Goal: Task Accomplishment & Management: Use online tool/utility

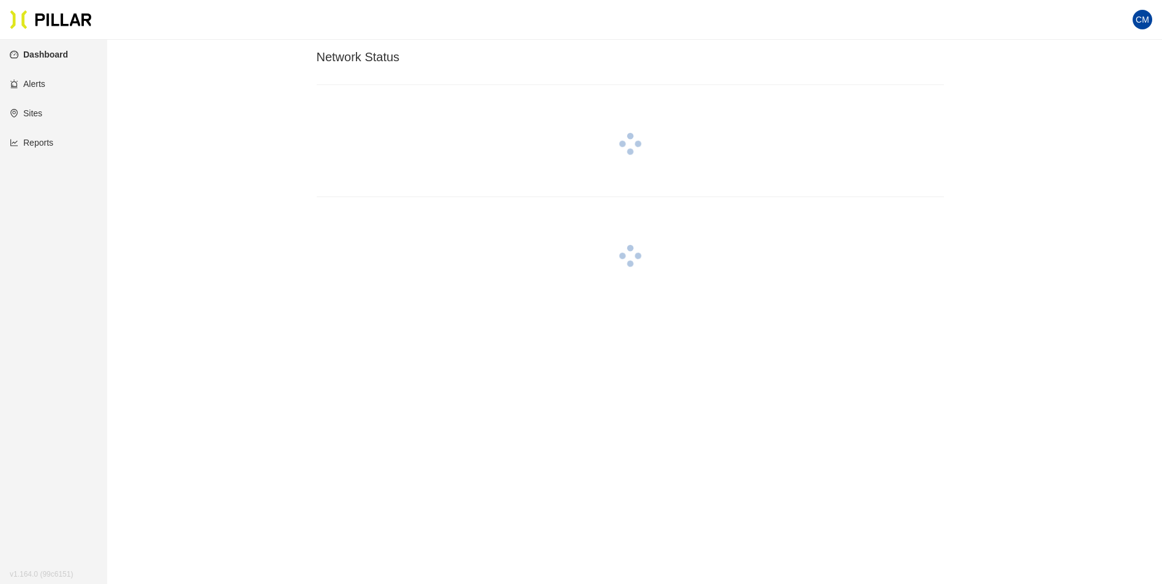
click at [47, 146] on link "Reports" at bounding box center [31, 143] width 43 height 10
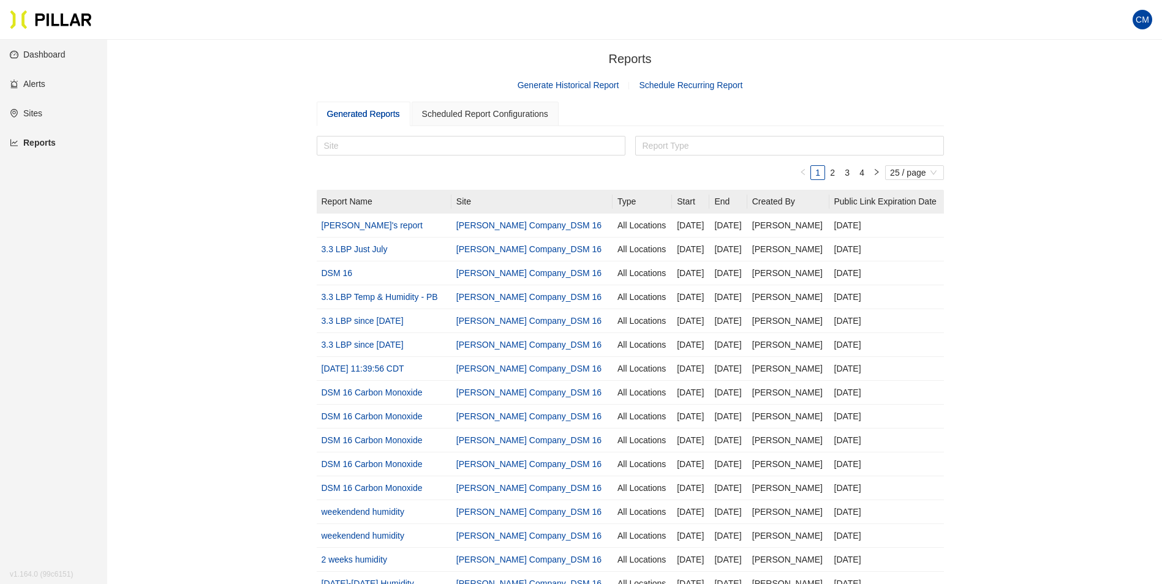
click at [567, 86] on link "Generate Historical Report" at bounding box center [569, 85] width 102 height 10
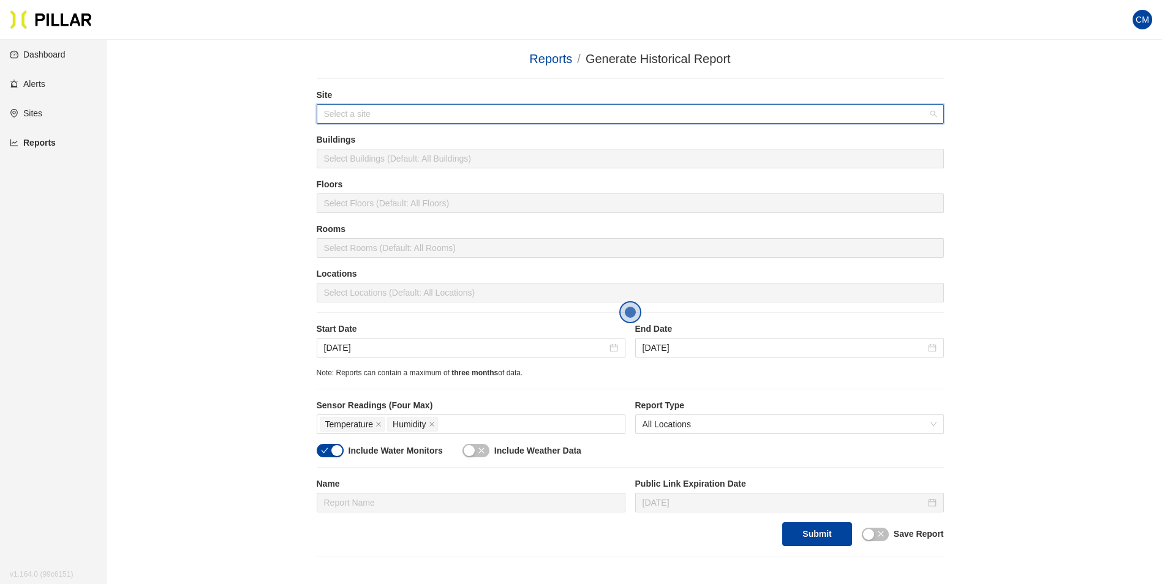
click at [397, 117] on input "search" at bounding box center [626, 114] width 604 height 18
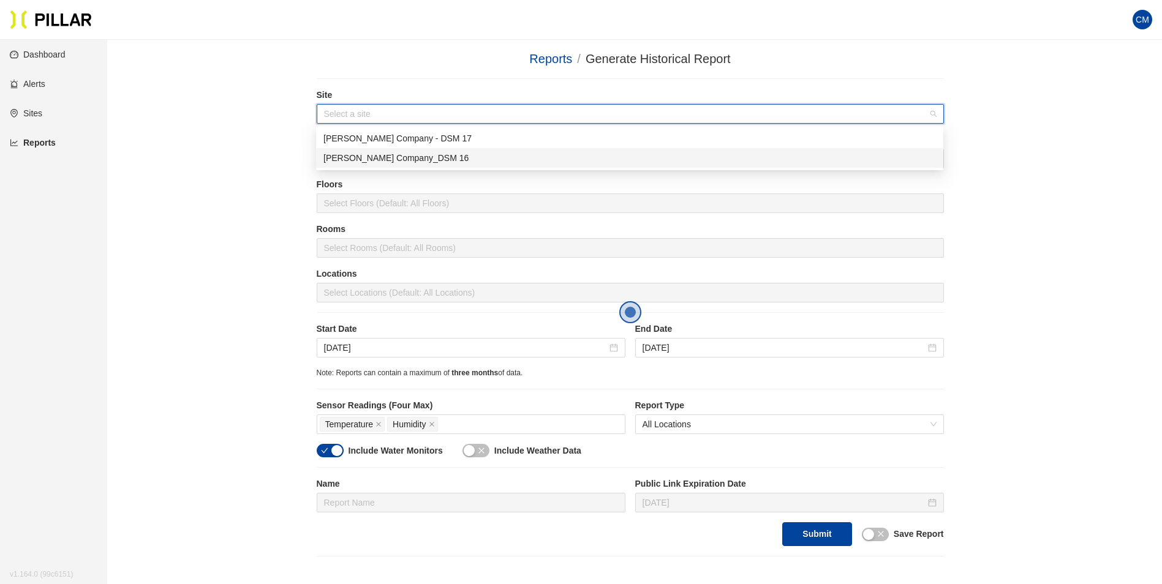
click at [391, 149] on div "[PERSON_NAME] Company_DSM 16" at bounding box center [629, 158] width 627 height 20
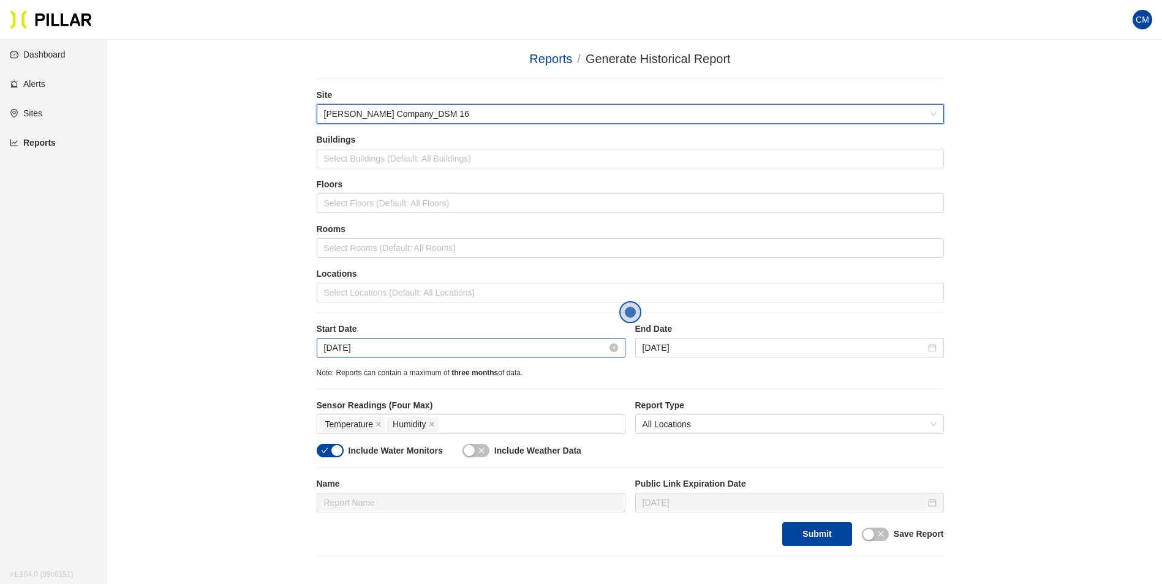
click at [359, 353] on input "[DATE]" at bounding box center [465, 347] width 283 height 13
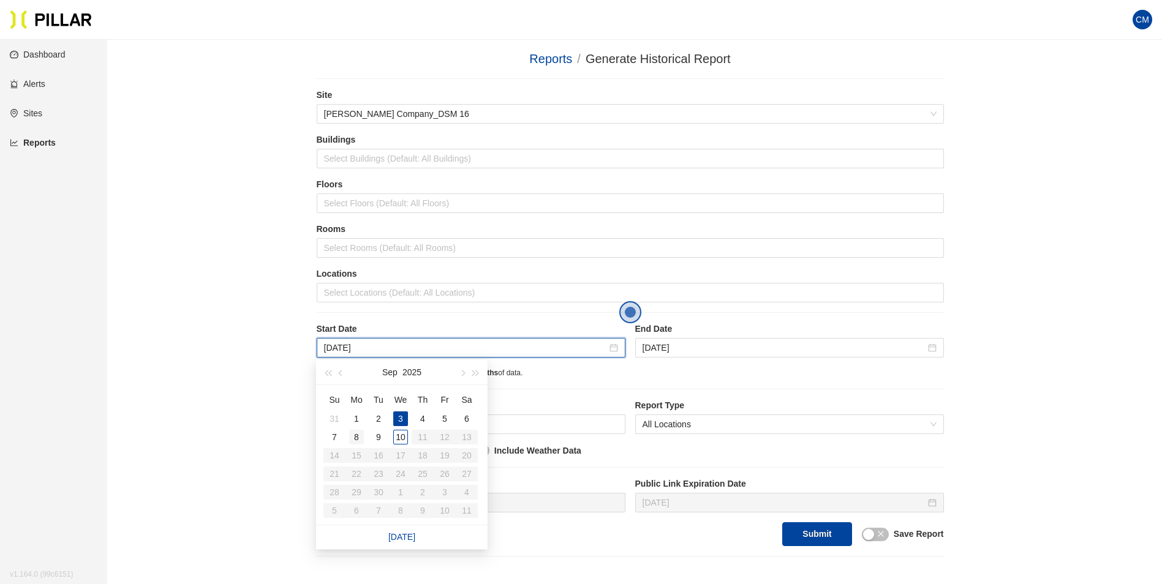
type input "[DATE]"
click at [355, 440] on div "8" at bounding box center [356, 437] width 15 height 15
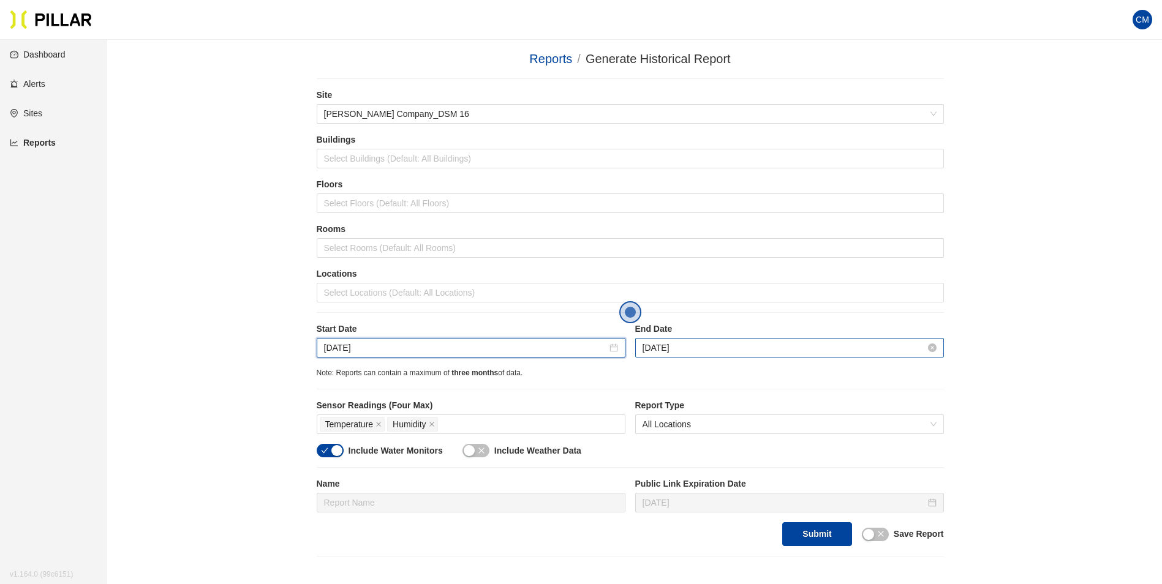
click at [663, 351] on input "[DATE]" at bounding box center [784, 347] width 283 height 13
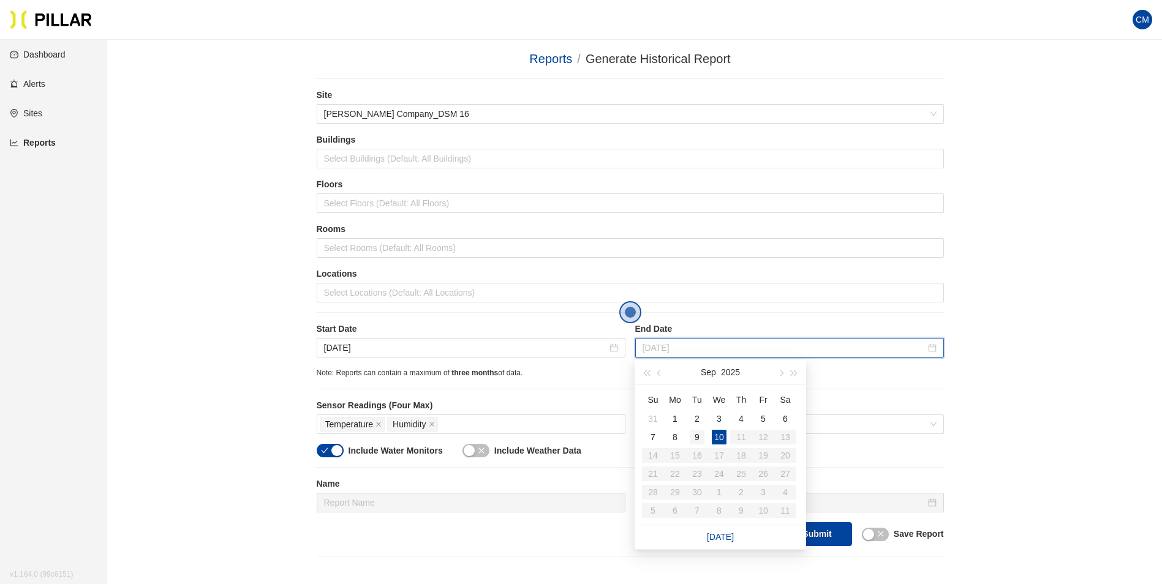
type input "[DATE]"
click at [693, 438] on div "9" at bounding box center [697, 437] width 15 height 15
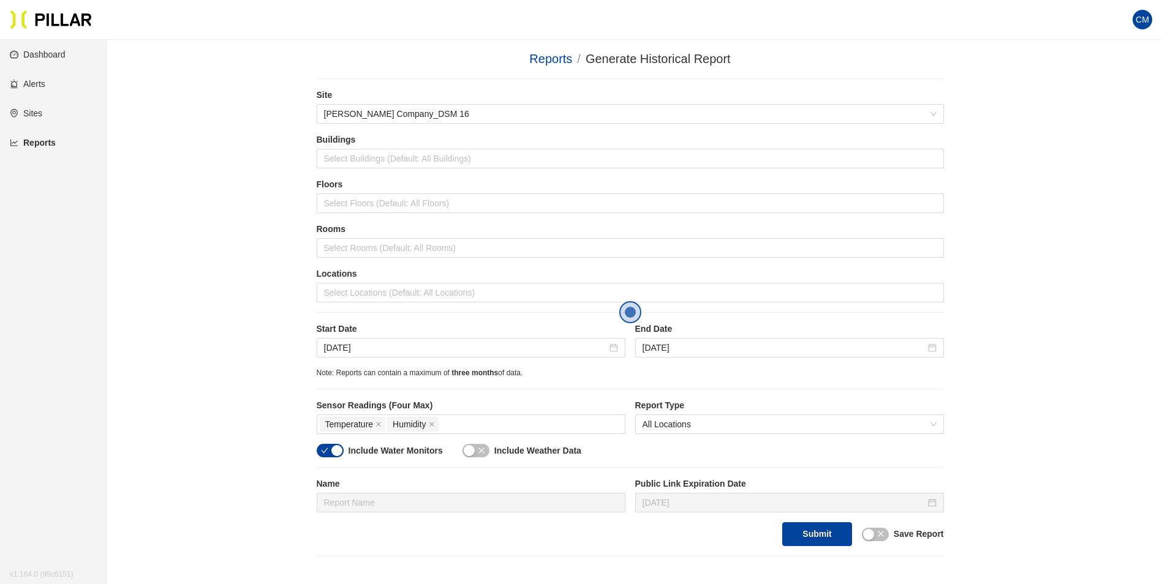
click at [995, 305] on div "Reports / Generate Historical Report / Site [PERSON_NAME] Company_DSM 16 Buildi…" at bounding box center [630, 303] width 986 height 507
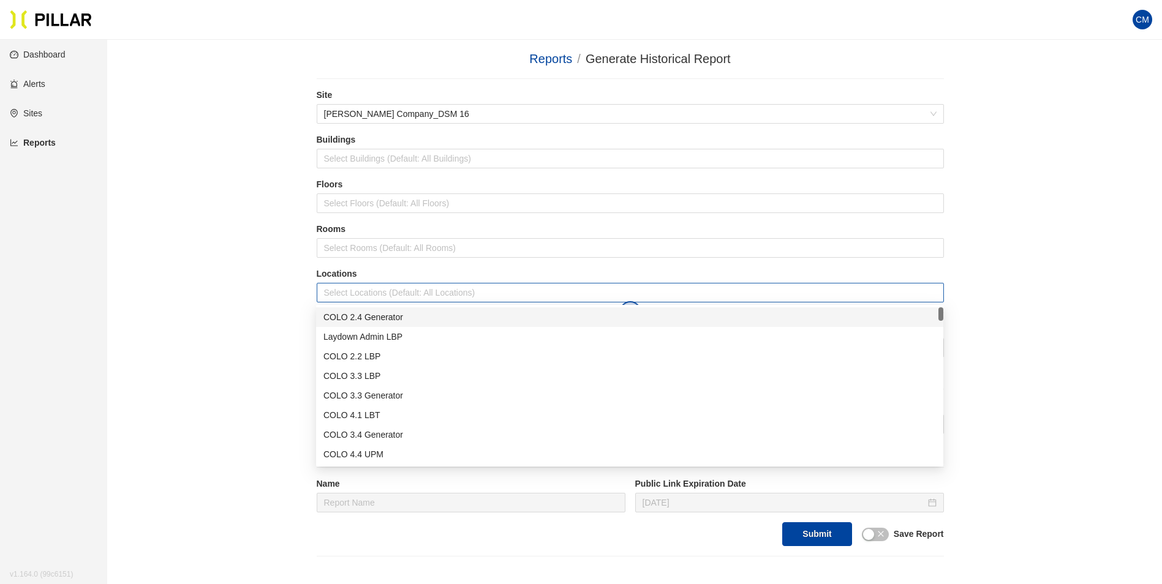
click at [381, 294] on div at bounding box center [630, 292] width 621 height 17
type input "er"
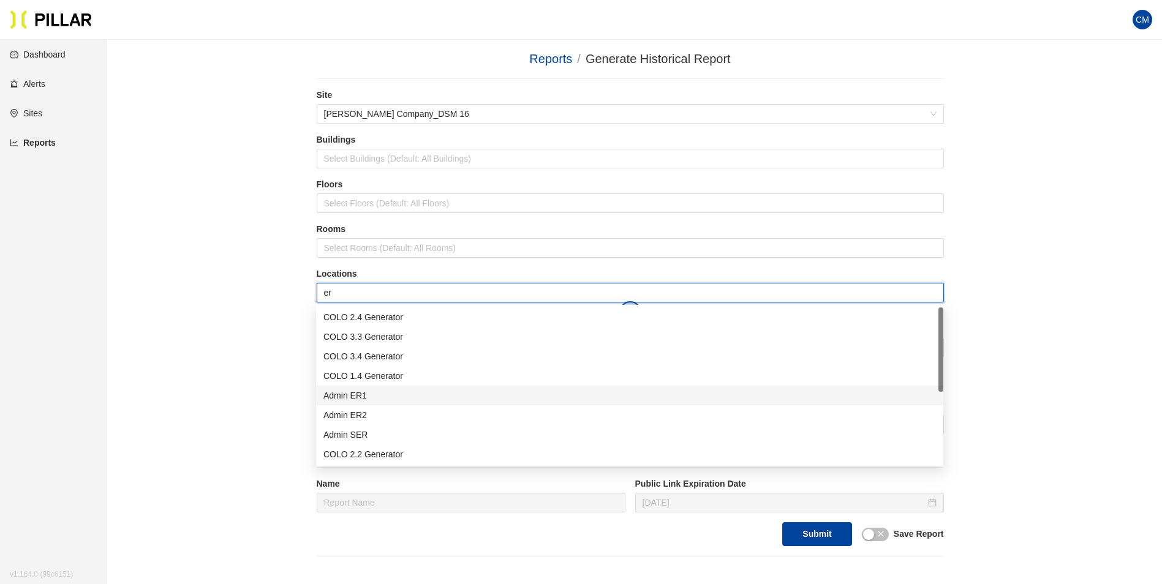
click at [383, 399] on div "Admin ER1" at bounding box center [629, 395] width 613 height 13
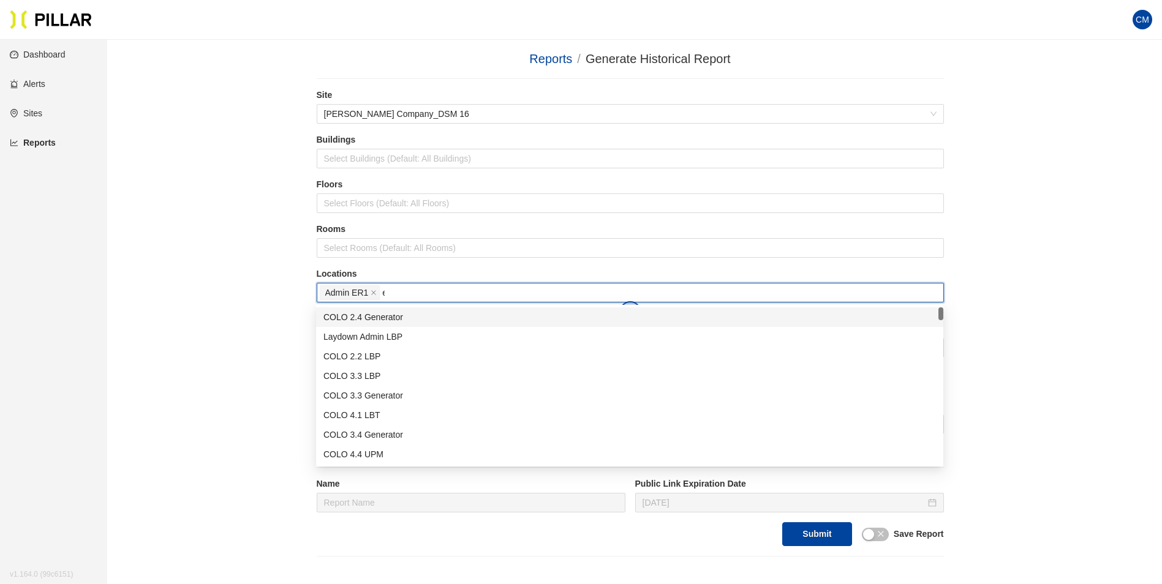
type input "er"
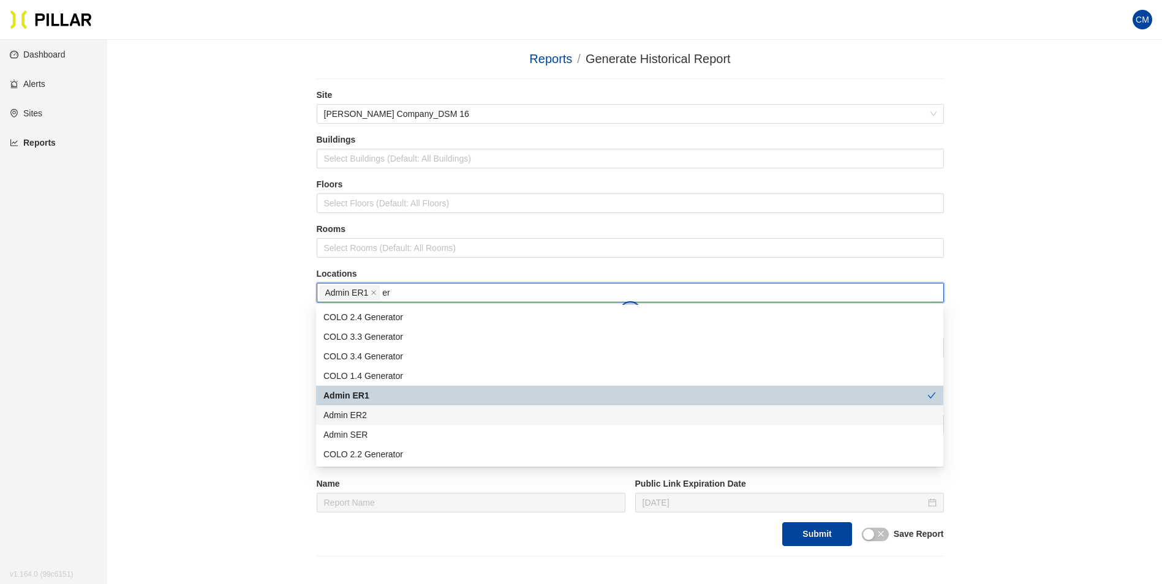
click at [381, 418] on div "Admin ER2" at bounding box center [629, 415] width 613 height 13
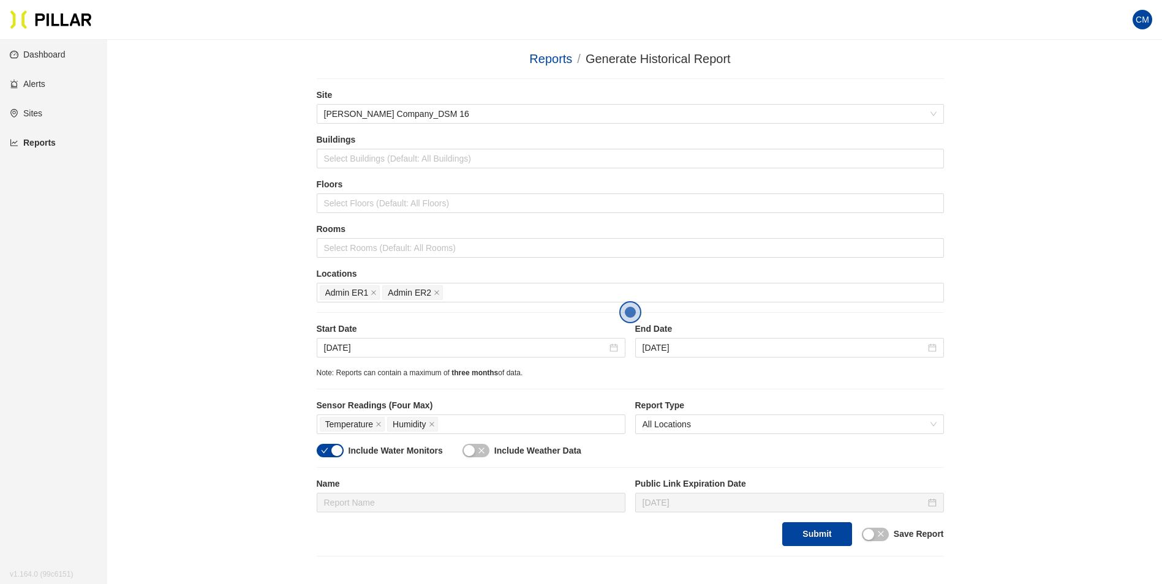
click at [956, 330] on div "Reports / Generate Historical Report / Site [PERSON_NAME] Company_DSM 16 Buildi…" at bounding box center [630, 303] width 986 height 507
click at [509, 428] on div "Temperature Humidity" at bounding box center [471, 424] width 303 height 17
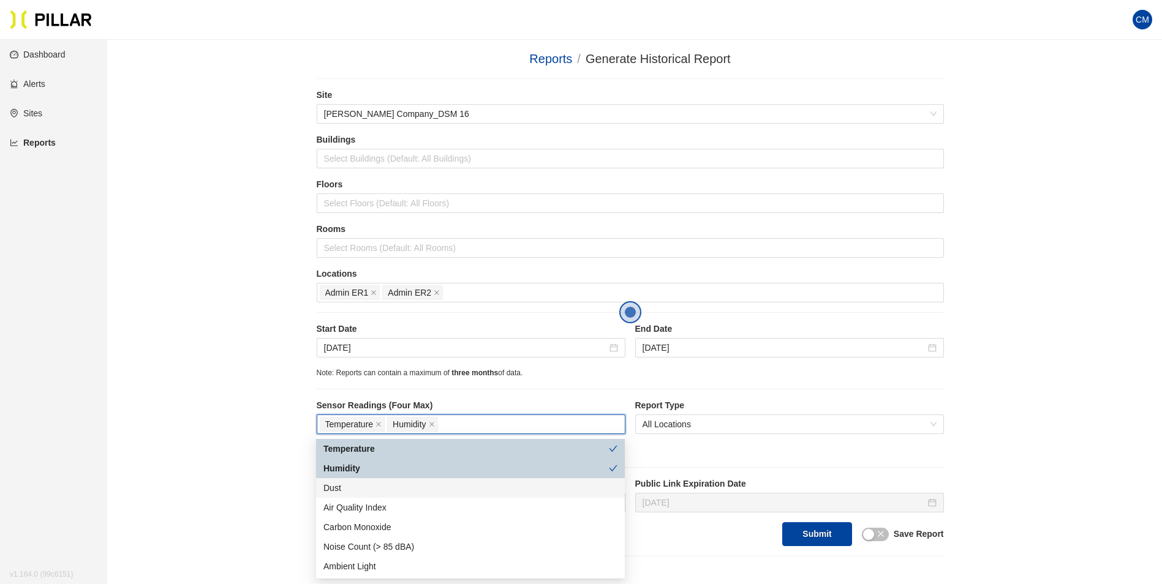
click at [378, 489] on div "Dust" at bounding box center [470, 487] width 294 height 13
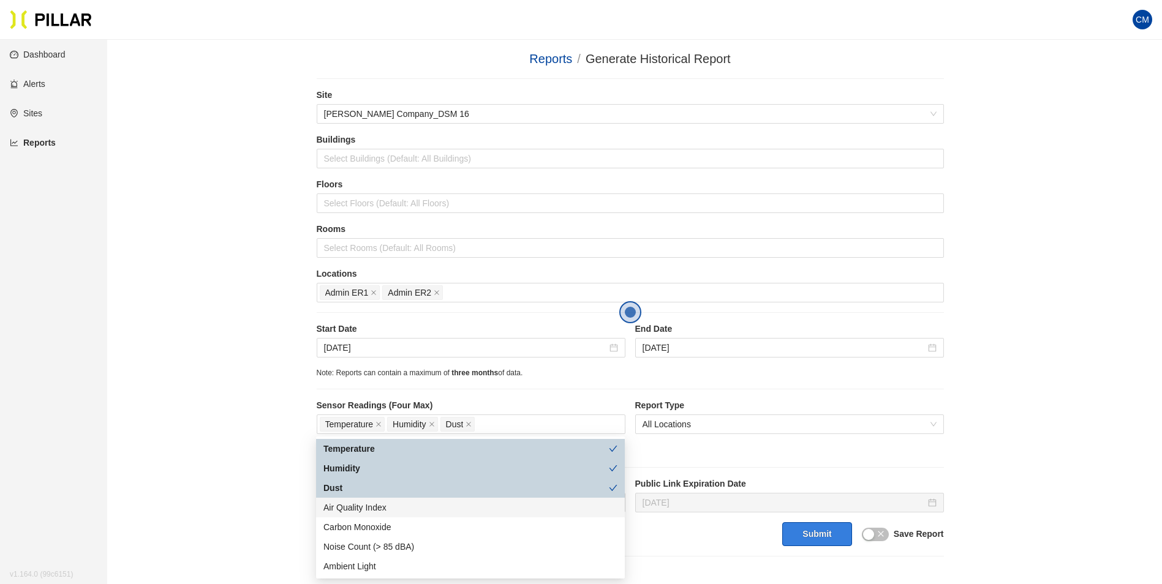
click at [816, 533] on button "Submit" at bounding box center [816, 534] width 69 height 24
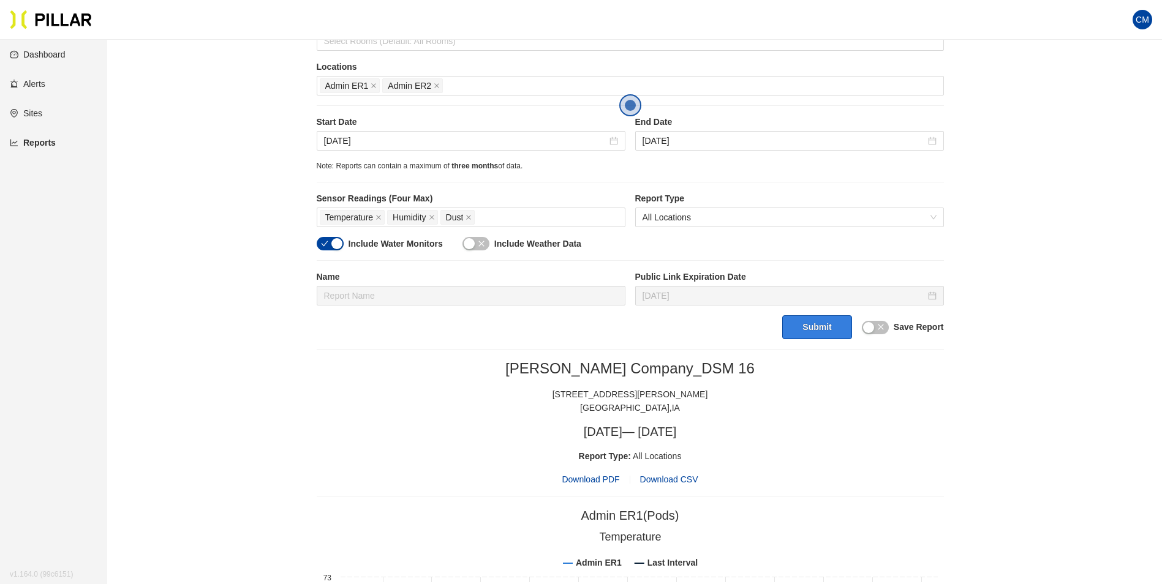
scroll to position [154, 0]
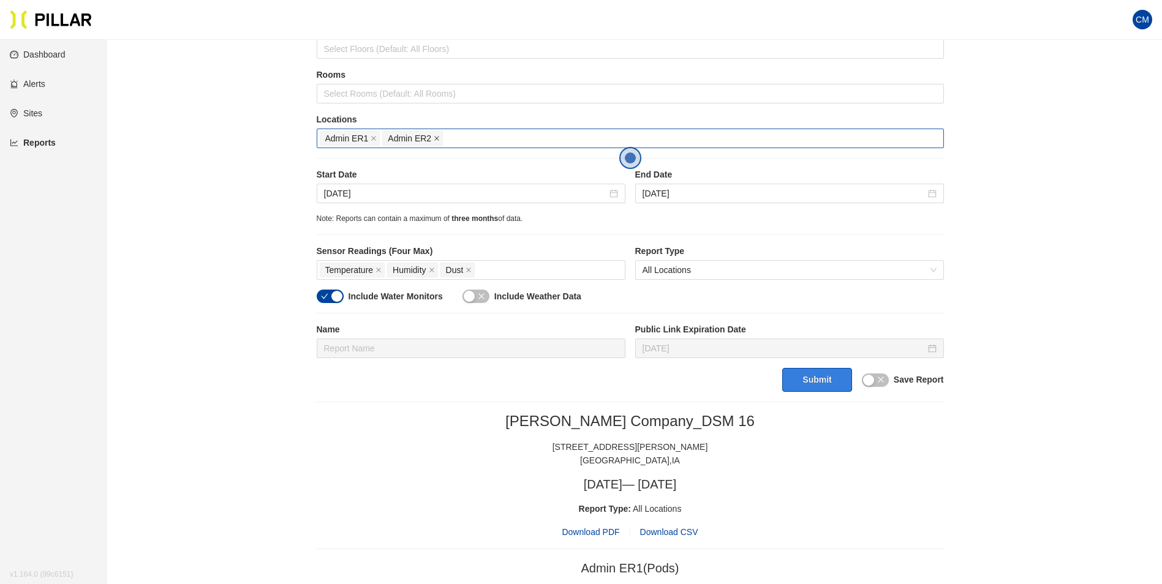
click at [434, 138] on icon "close" at bounding box center [437, 138] width 6 height 6
click at [827, 377] on button "Submit" at bounding box center [816, 380] width 69 height 24
click at [592, 533] on span "Download PDF" at bounding box center [591, 532] width 58 height 13
click at [372, 139] on icon "close" at bounding box center [374, 138] width 6 height 6
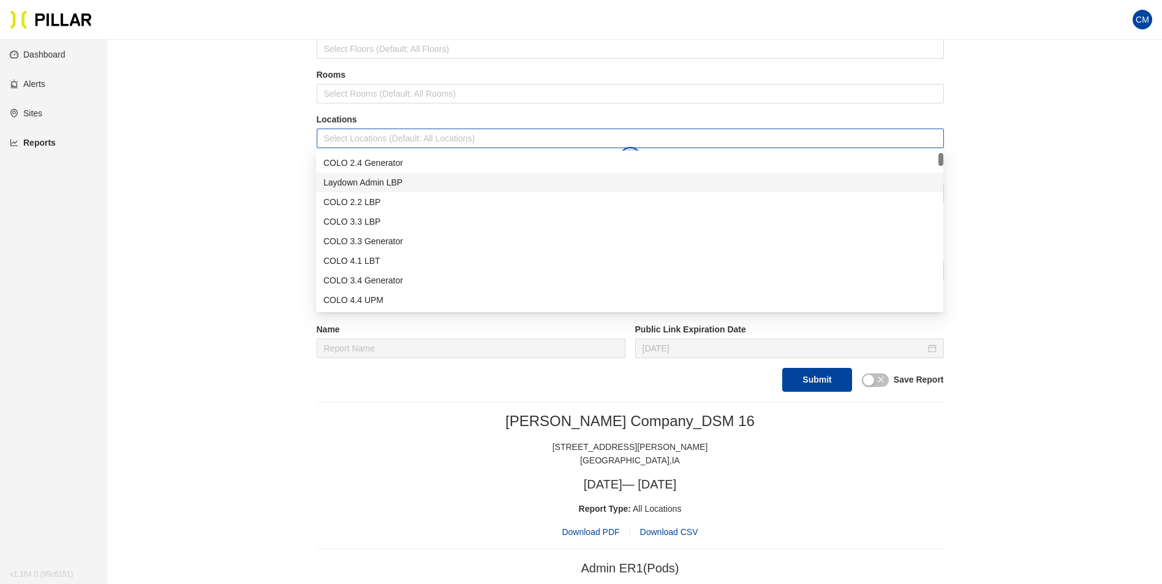
click at [372, 139] on div at bounding box center [630, 138] width 621 height 17
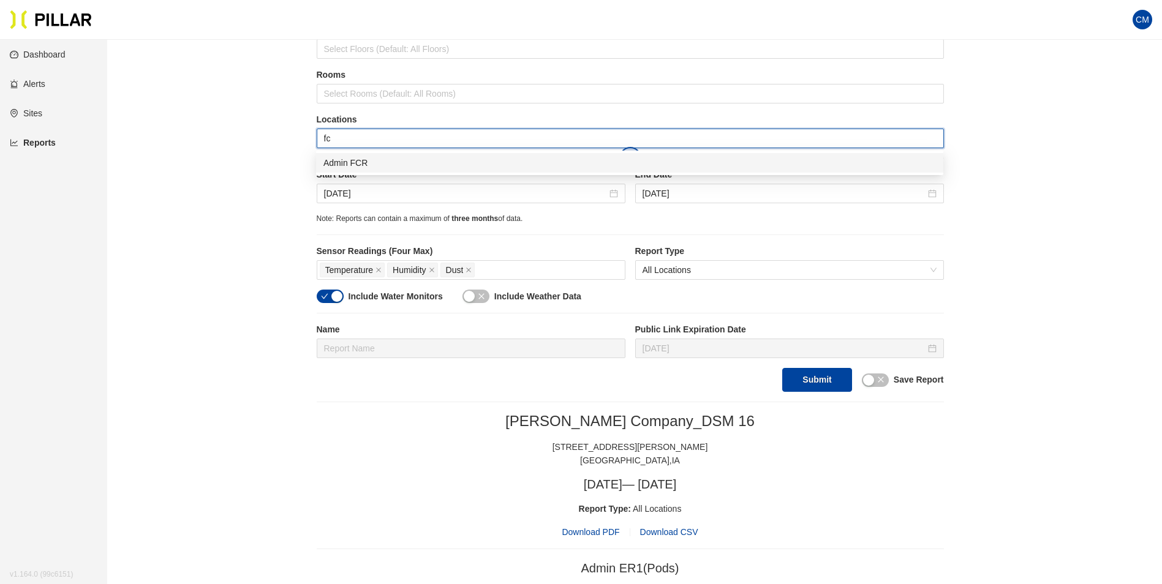
type input "fcr"
click at [383, 176] on label "Start Date" at bounding box center [471, 174] width 309 height 13
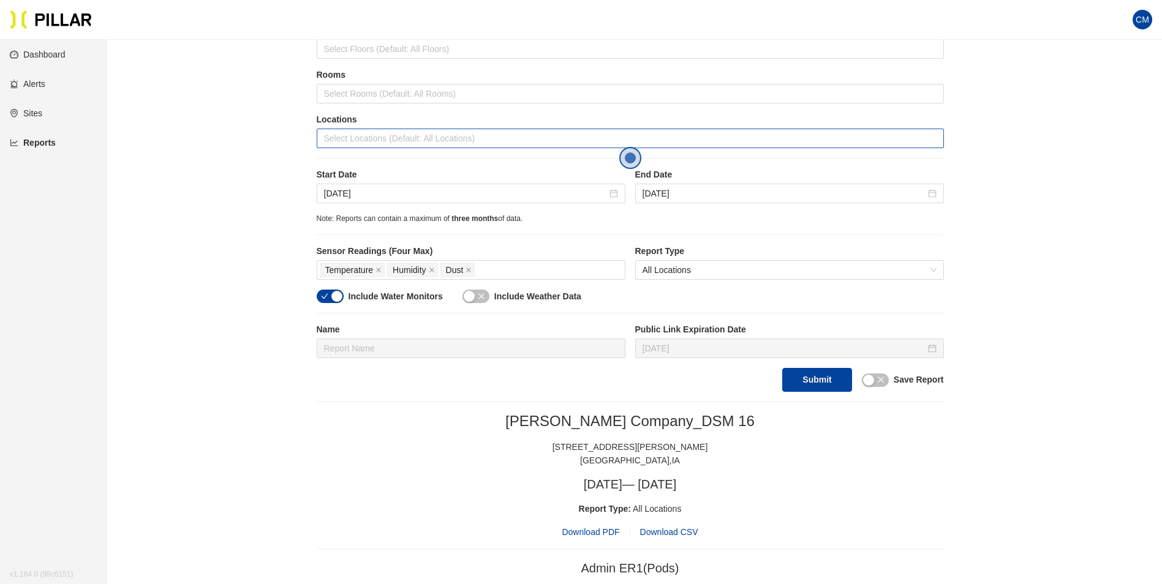
click at [382, 162] on div "Site [PERSON_NAME] Company_DSM 16 Buildings Select Buildings (Default: All Buil…" at bounding box center [630, 163] width 627 height 458
click at [383, 143] on div at bounding box center [630, 138] width 621 height 17
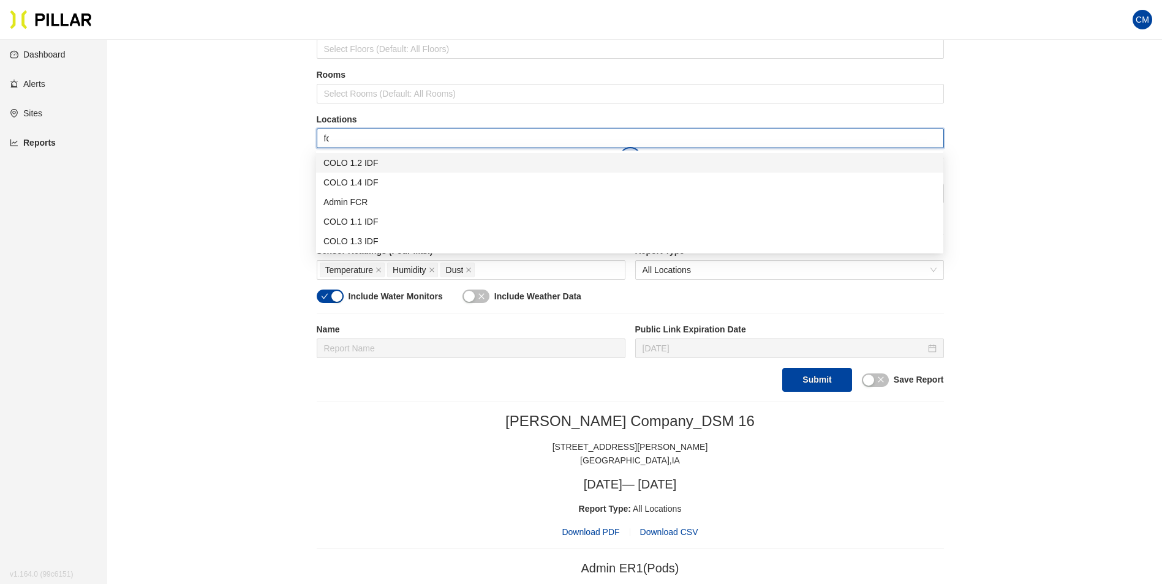
type input "fcr"
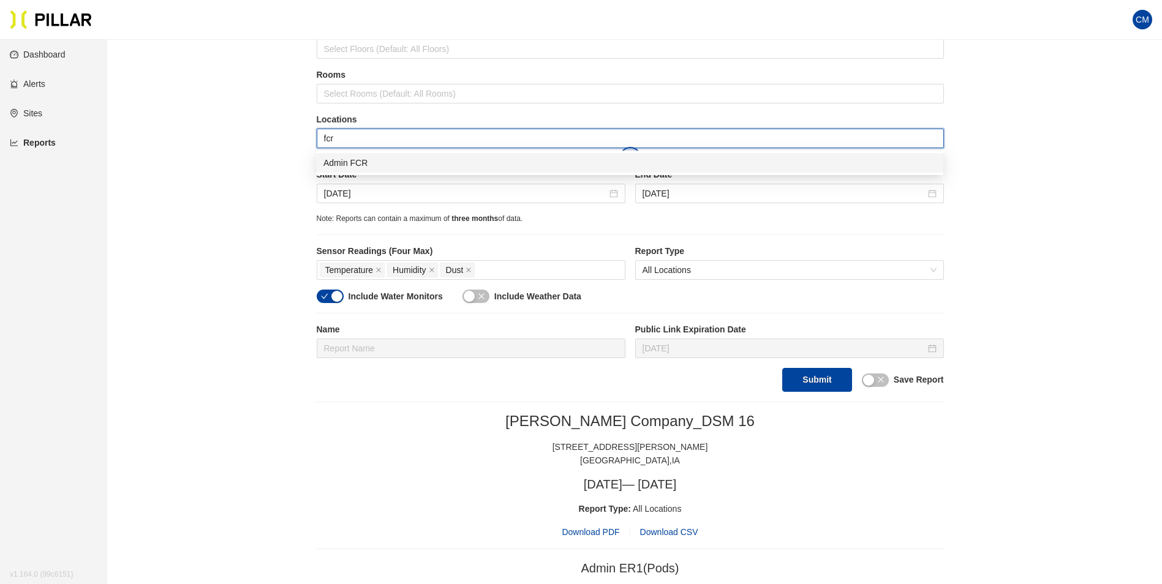
click at [432, 164] on div "Admin FCR" at bounding box center [629, 162] width 613 height 13
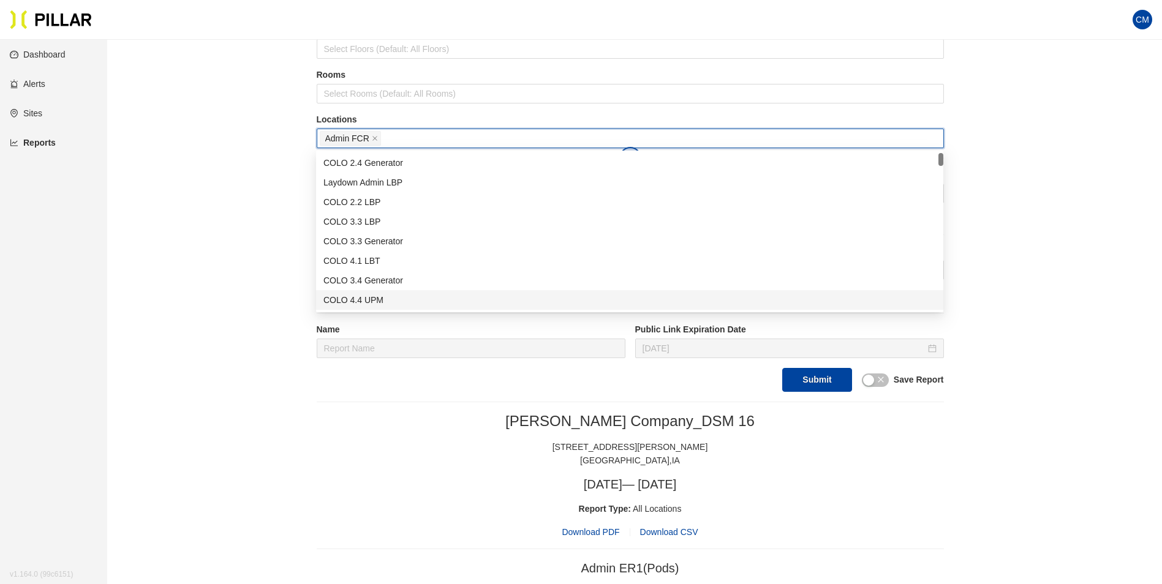
drag, startPoint x: 983, startPoint y: 417, endPoint x: 935, endPoint y: 403, distance: 49.2
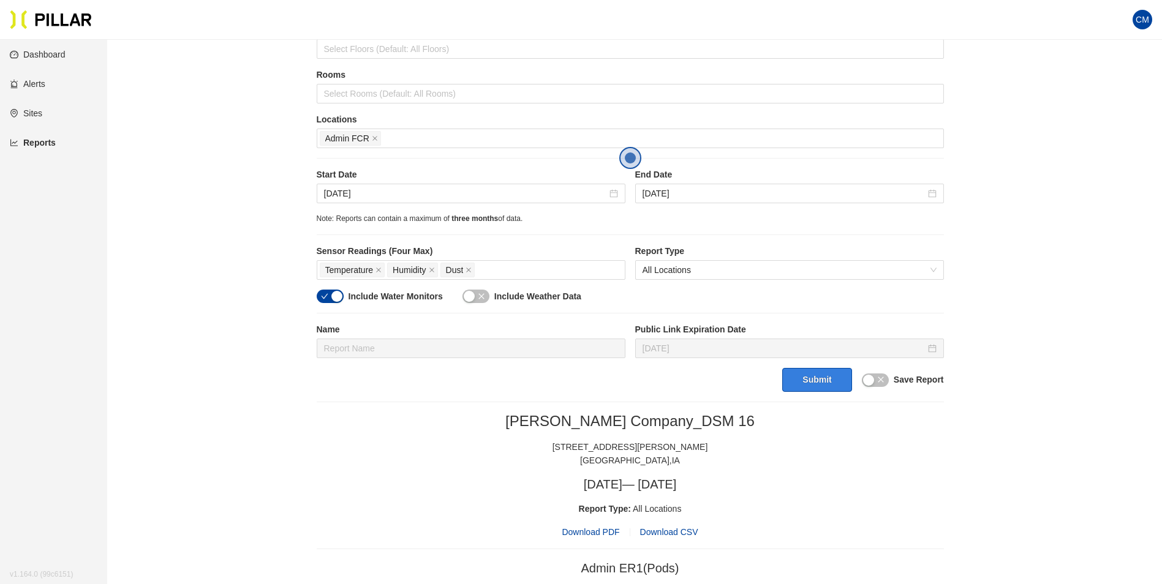
click at [812, 382] on button "Submit" at bounding box center [816, 380] width 69 height 24
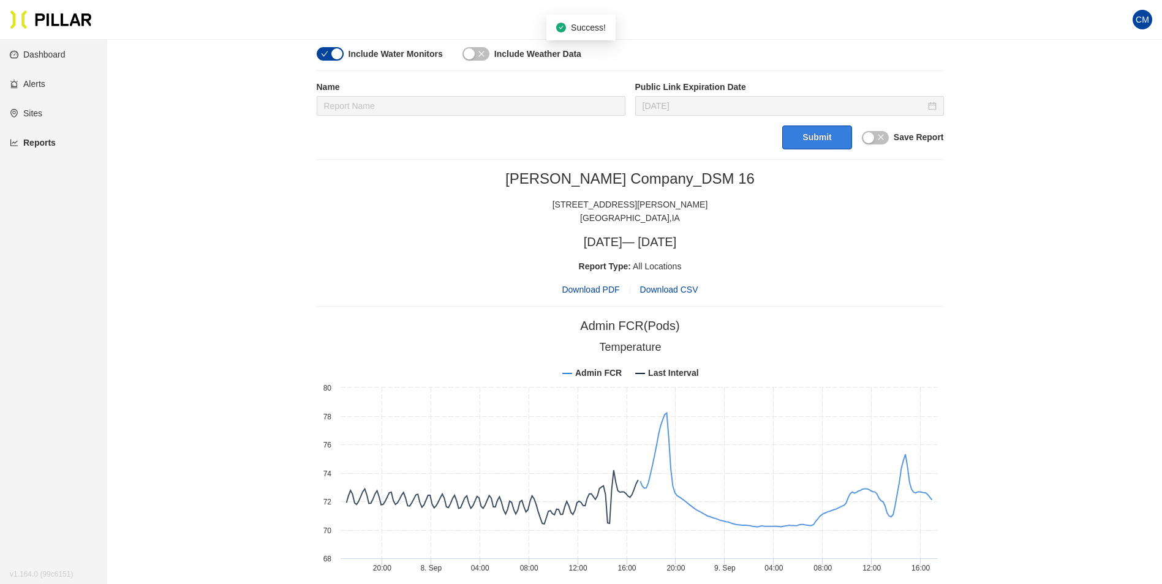
scroll to position [399, 0]
click at [602, 282] on span "Download PDF" at bounding box center [591, 287] width 58 height 13
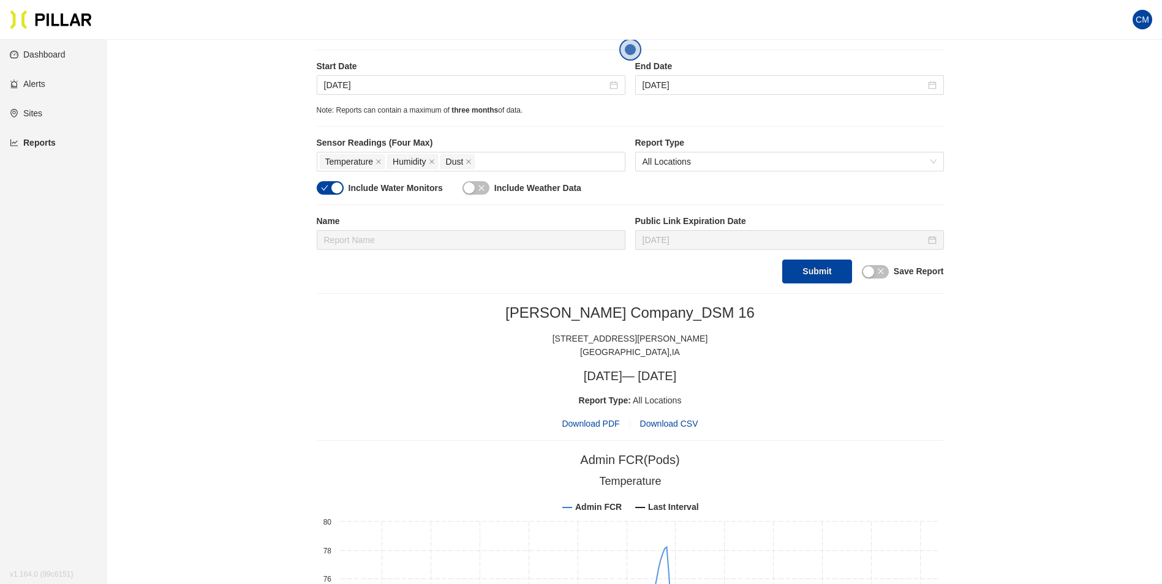
scroll to position [154, 0]
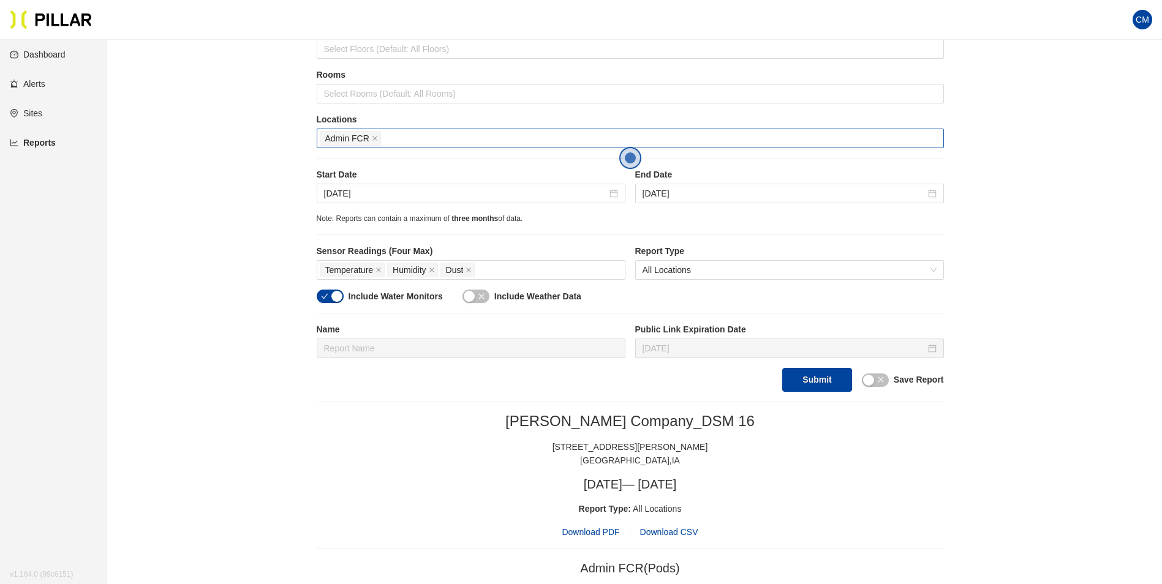
click at [375, 137] on icon "close" at bounding box center [375, 138] width 6 height 6
click at [371, 140] on div at bounding box center [630, 138] width 621 height 17
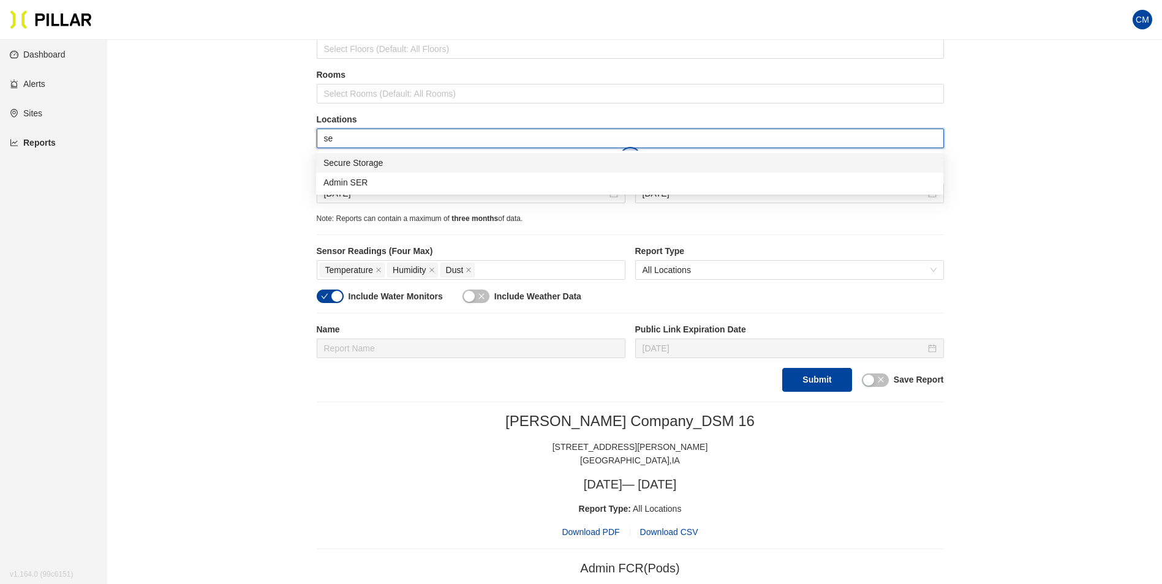
type input "ser"
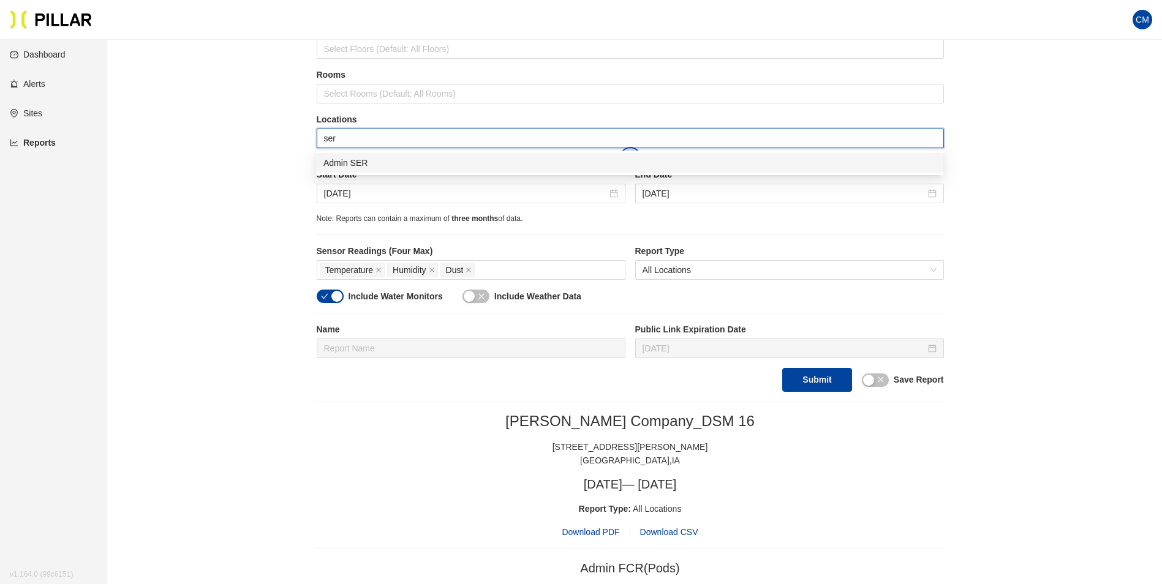
click at [385, 157] on div "Admin SER" at bounding box center [629, 162] width 613 height 13
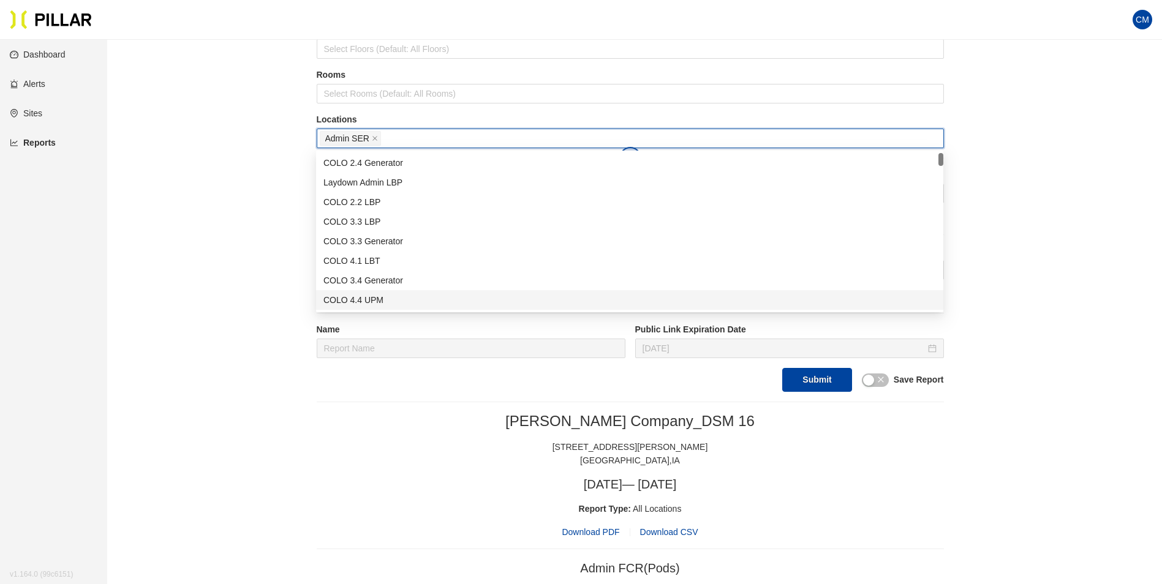
click at [518, 382] on div "Submit Save Report" at bounding box center [630, 380] width 627 height 24
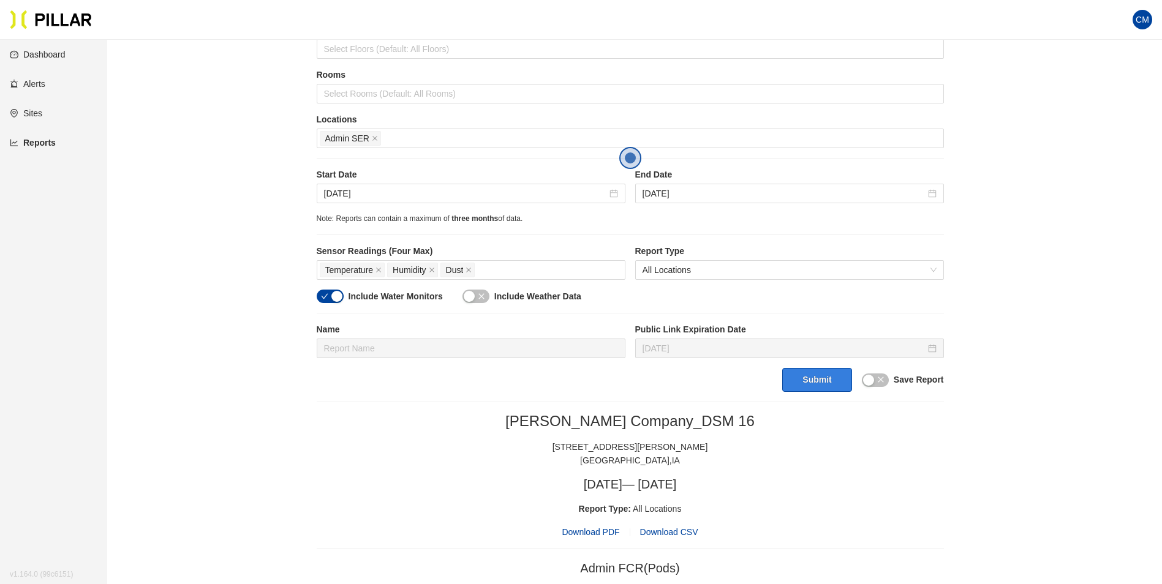
click at [821, 384] on button "Submit" at bounding box center [816, 380] width 69 height 24
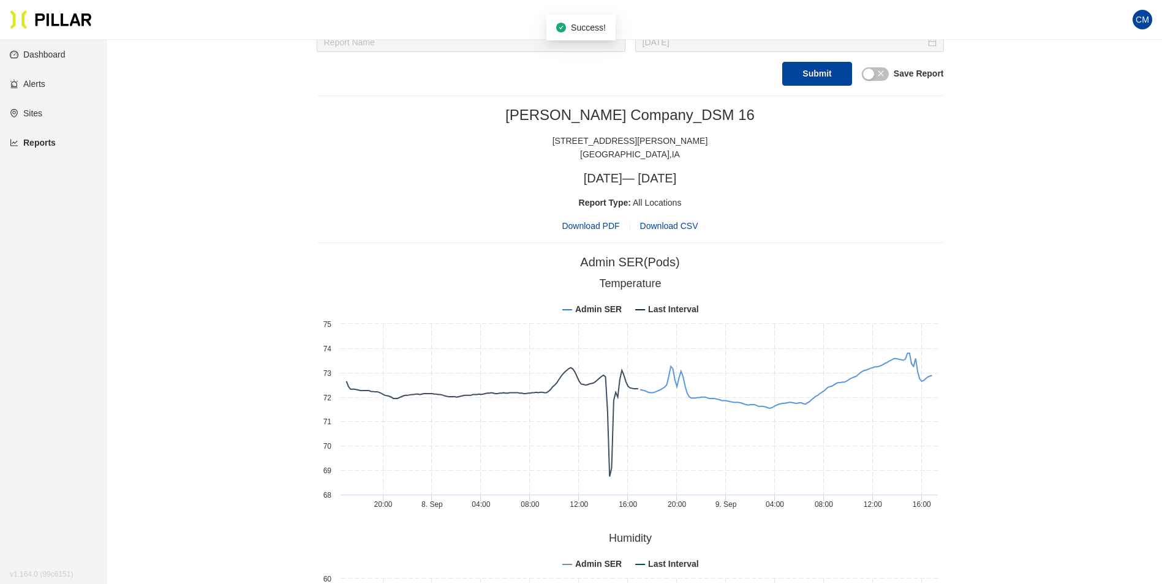
click at [584, 227] on span "Download PDF" at bounding box center [591, 225] width 58 height 13
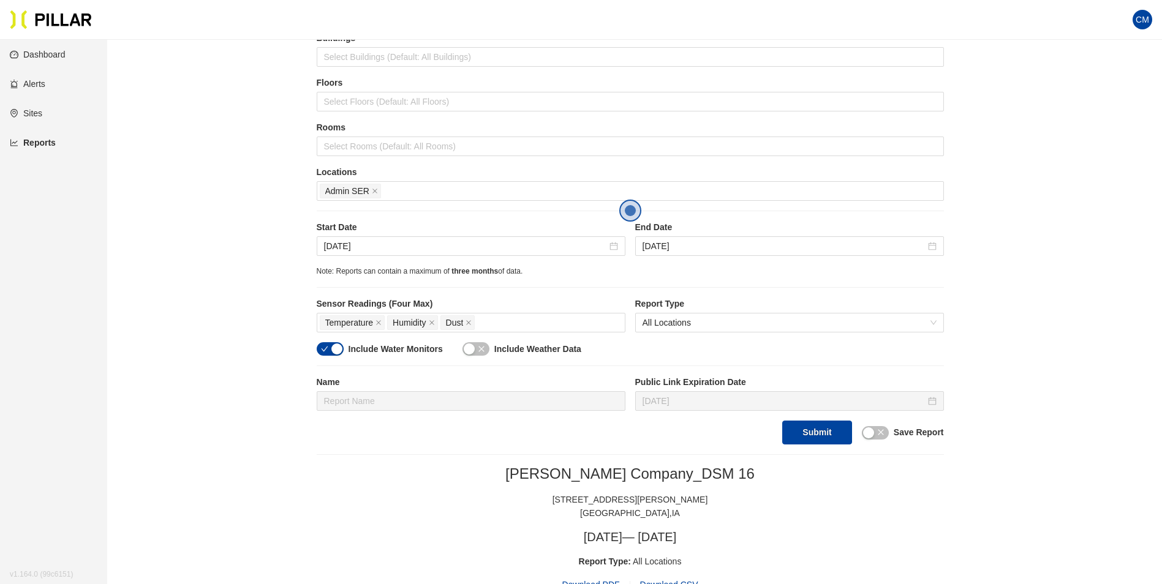
scroll to position [93, 0]
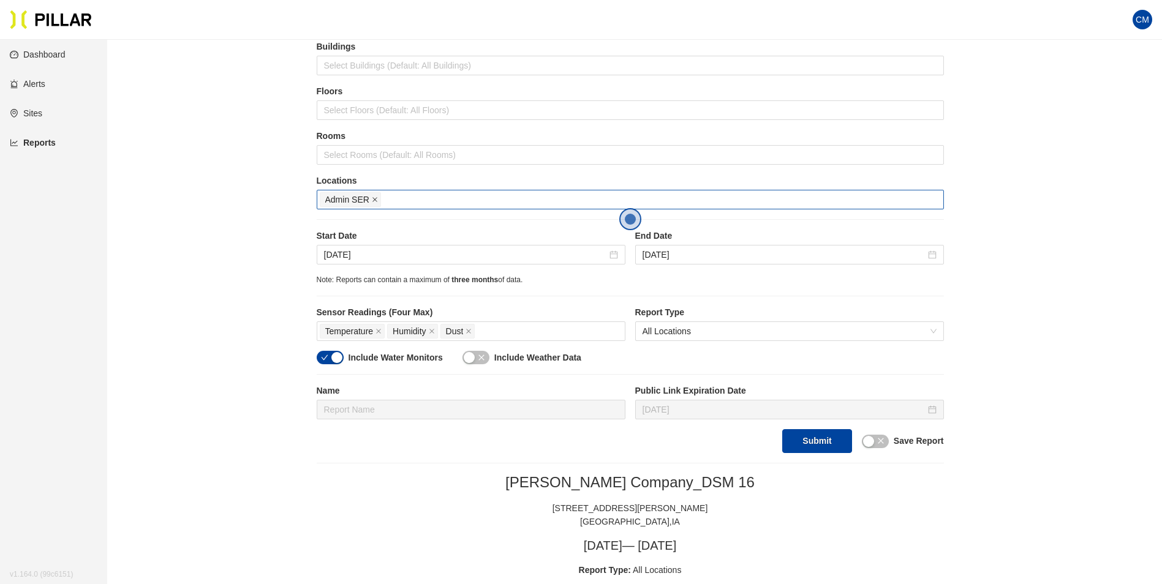
click at [374, 198] on icon "close" at bounding box center [374, 200] width 5 height 5
click at [374, 198] on div at bounding box center [630, 199] width 621 height 17
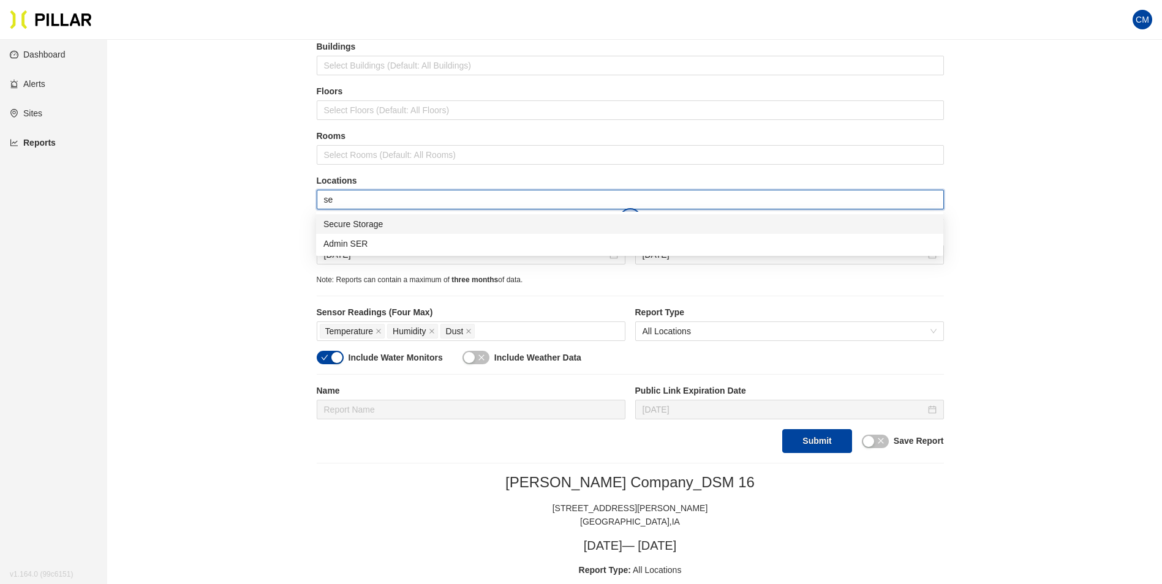
type input "sec"
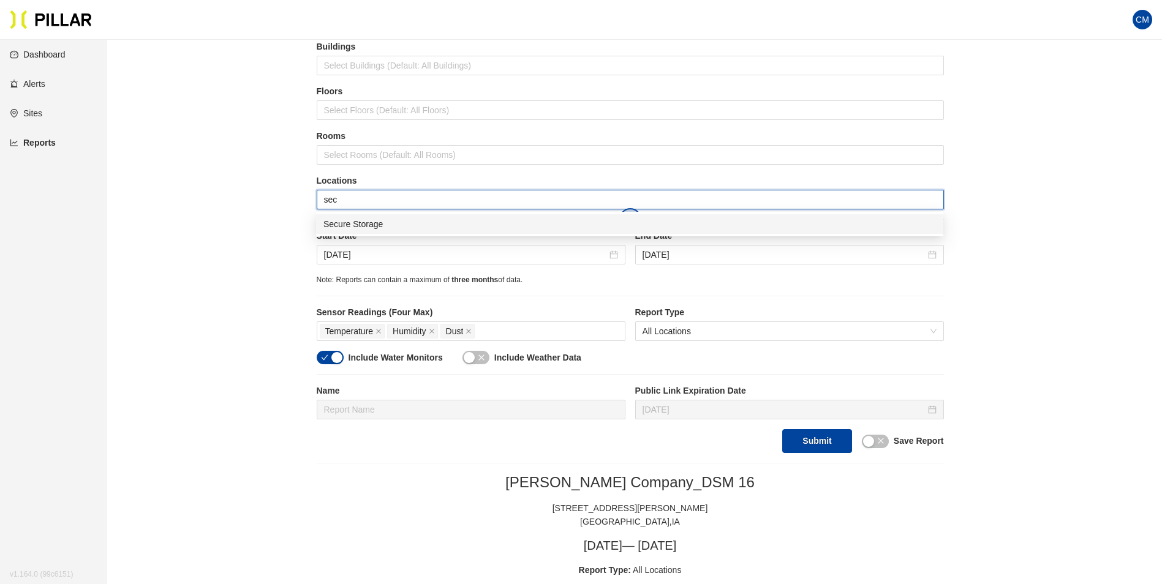
click at [387, 221] on div "Secure Storage" at bounding box center [629, 223] width 613 height 13
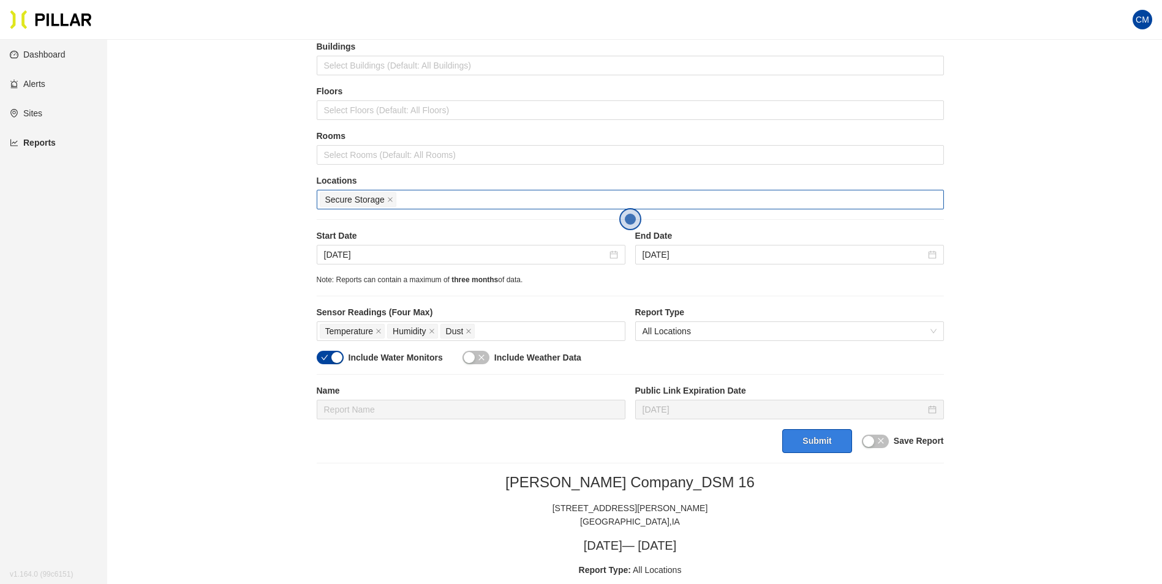
click at [802, 436] on button "Submit" at bounding box center [816, 441] width 69 height 24
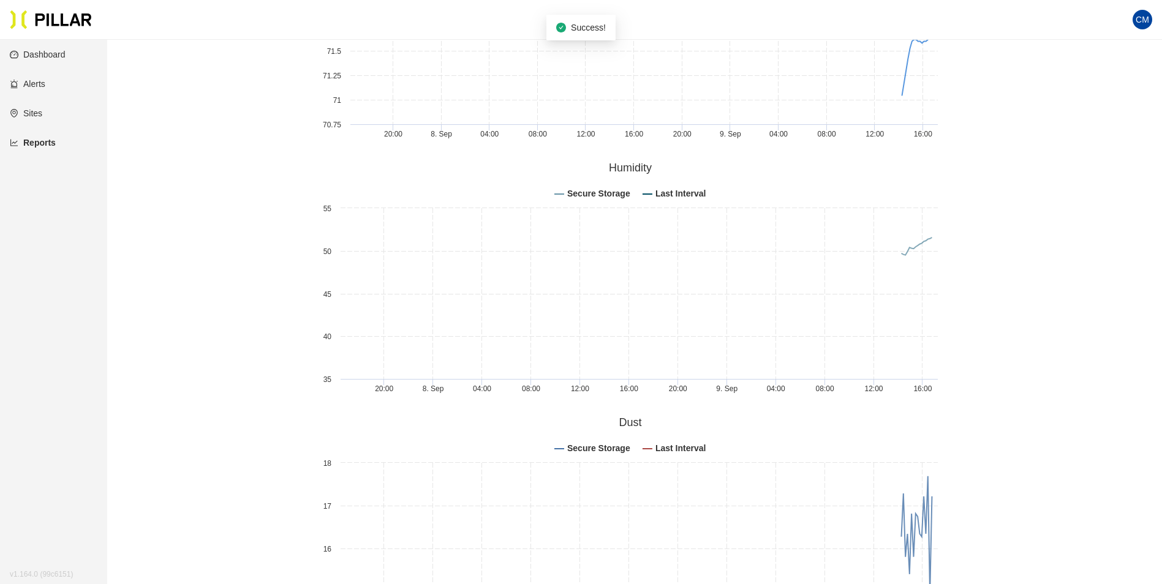
scroll to position [1076, 0]
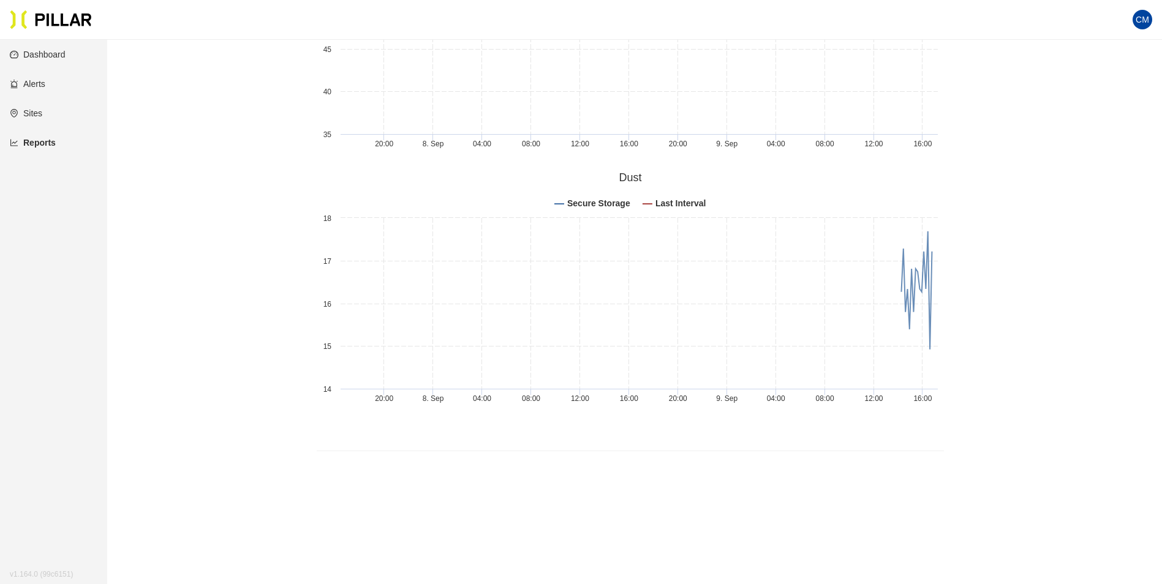
drag, startPoint x: 1013, startPoint y: 88, endPoint x: 970, endPoint y: 110, distance: 47.7
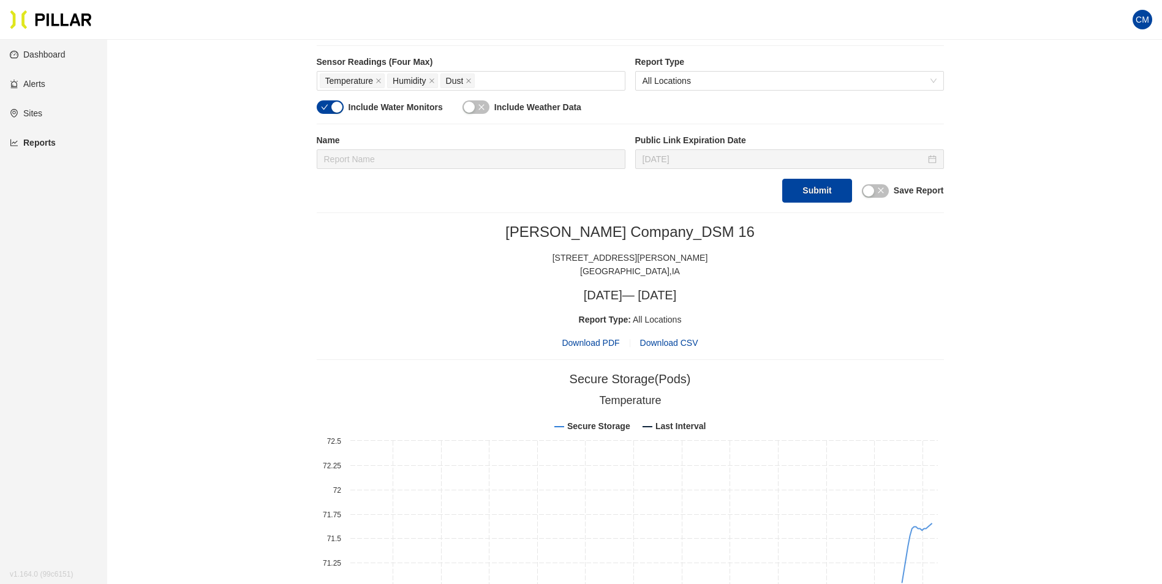
scroll to position [341, 0]
